Goal: Find specific page/section: Find specific page/section

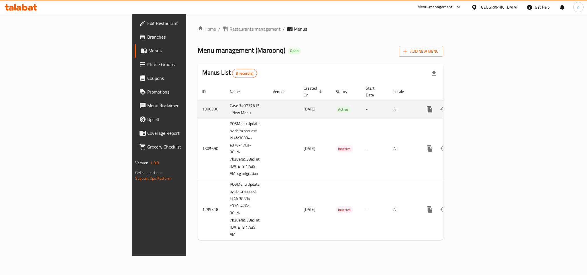
click at [475, 106] on icon "enhanced table" at bounding box center [471, 109] width 7 height 7
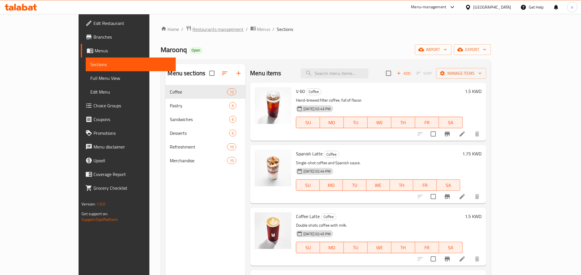
click at [193, 29] on span "Restaurants management" at bounding box center [218, 29] width 51 height 7
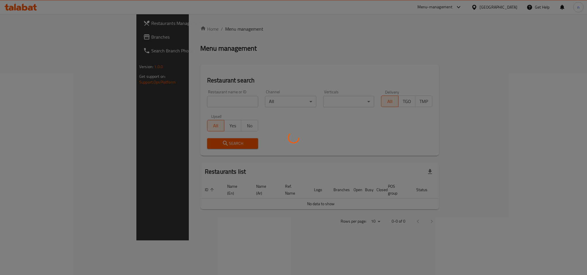
click at [149, 102] on div at bounding box center [293, 137] width 587 height 275
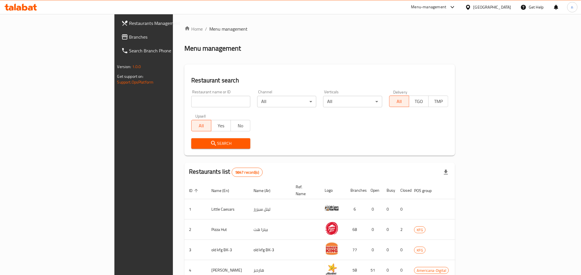
click at [191, 100] on input "search" at bounding box center [220, 101] width 59 height 11
paste input "701289"
type input "701289"
click button "Search" at bounding box center [220, 143] width 59 height 11
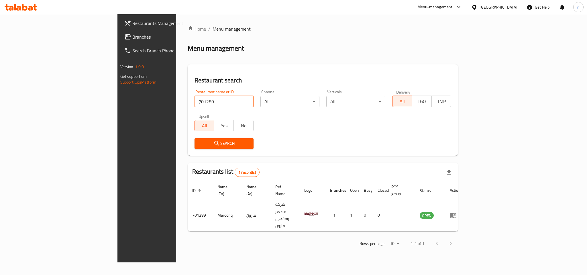
click at [480, 9] on div at bounding box center [475, 7] width 8 height 6
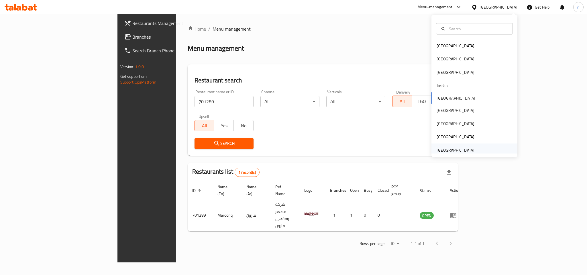
click at [474, 145] on div "[GEOGRAPHIC_DATA]" at bounding box center [475, 150] width 86 height 13
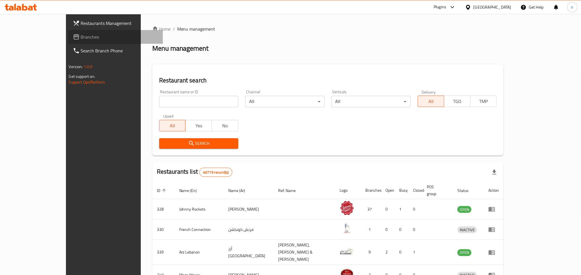
click at [81, 40] on span "Branches" at bounding box center [119, 37] width 77 height 7
click at [159, 102] on input "search" at bounding box center [198, 101] width 79 height 11
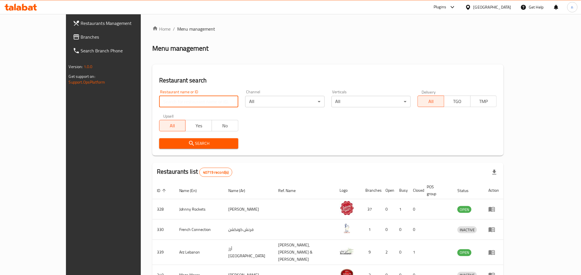
paste input "770161"
type input "770161"
click button "Search" at bounding box center [198, 143] width 79 height 11
